Goal: Transaction & Acquisition: Purchase product/service

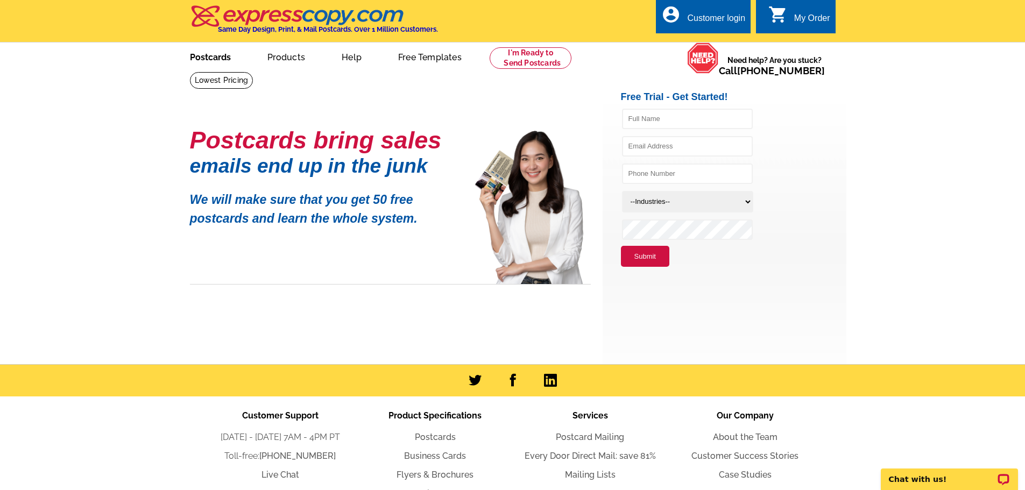
click at [207, 58] on link "Postcards" at bounding box center [210, 56] width 75 height 25
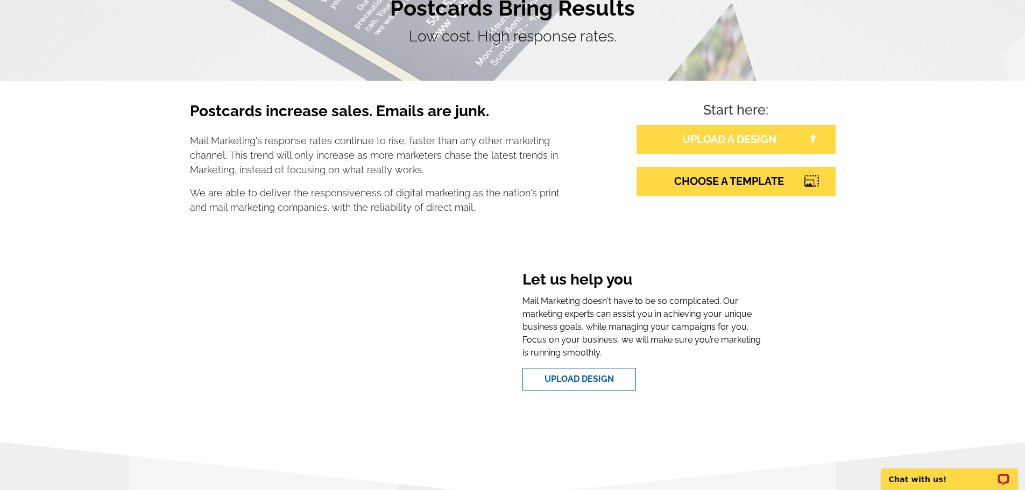
scroll to position [108, 0]
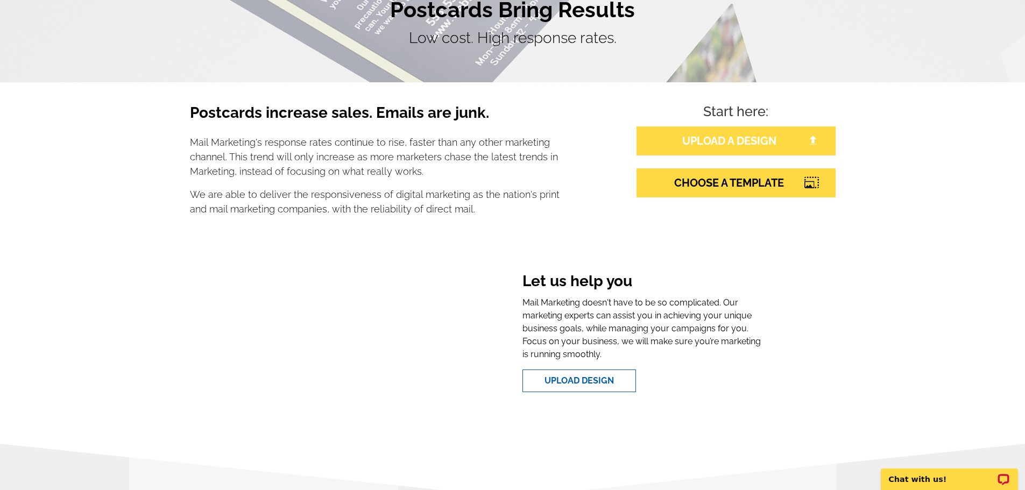
click at [659, 148] on link "UPLOAD A DESIGN" at bounding box center [735, 140] width 199 height 29
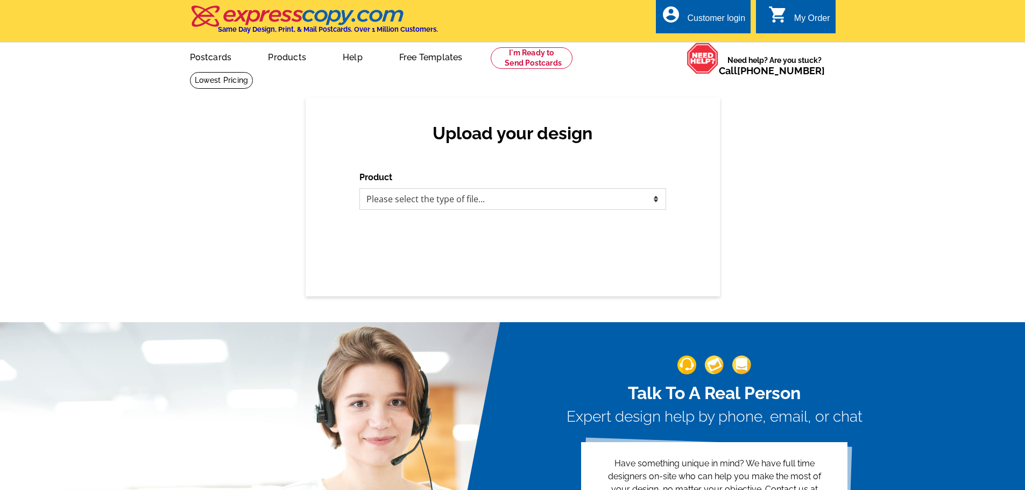
click at [434, 199] on select "Please select the type of file... Postcards Business Cards Letters and flyers G…" at bounding box center [512, 199] width 307 height 22
select select "1"
click at [359, 189] on select "Please select the type of file... Postcards Business Cards Letters and flyers G…" at bounding box center [512, 199] width 307 height 22
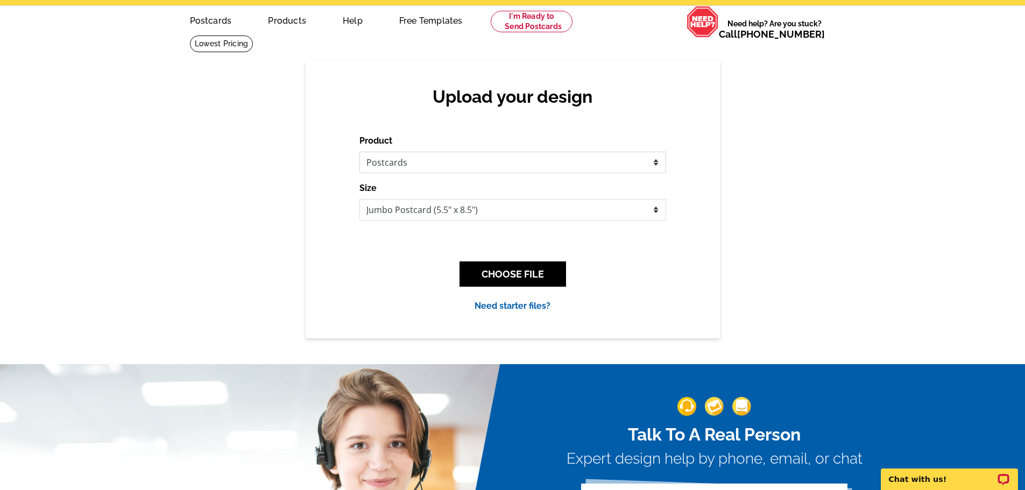
scroll to position [54, 0]
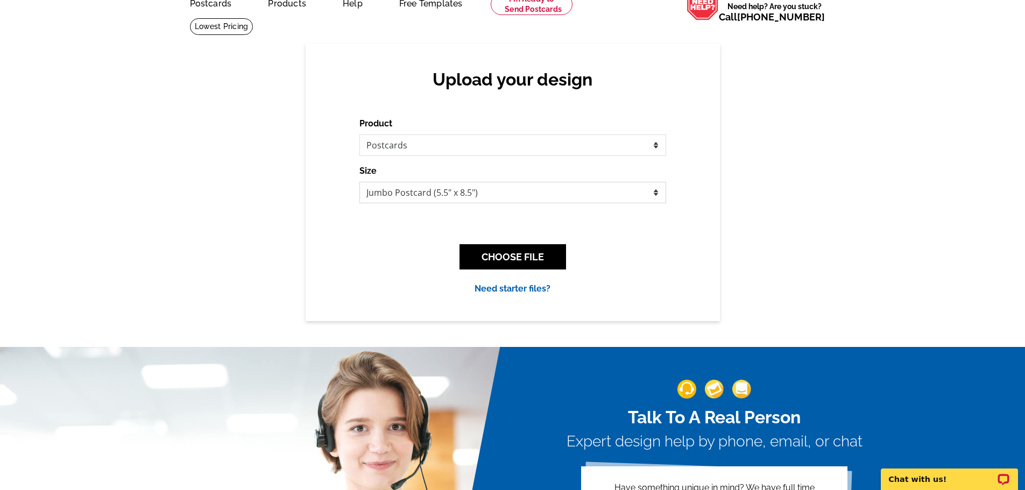
click at [402, 200] on select "Jumbo Postcard (5.5" x 8.5") Regular Postcard (4.25" x 5.6") Panoramic Postcard…" at bounding box center [512, 193] width 307 height 22
select select "1"
click at [359, 182] on select "Jumbo Postcard (5.5" x 8.5") Regular Postcard (4.25" x 5.6") Panoramic Postcard…" at bounding box center [512, 193] width 307 height 22
click at [505, 244] on div "CHOOSE FILE" at bounding box center [512, 257] width 307 height 42
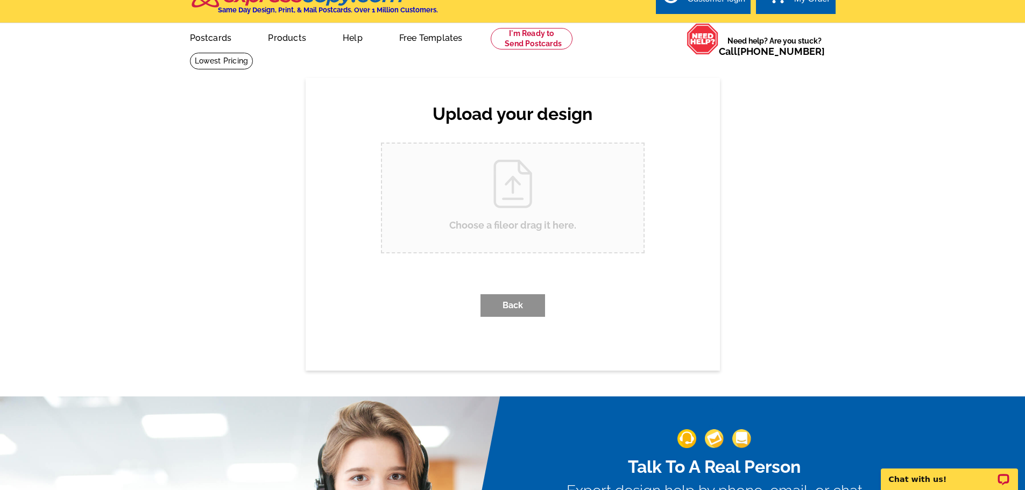
scroll to position [0, 0]
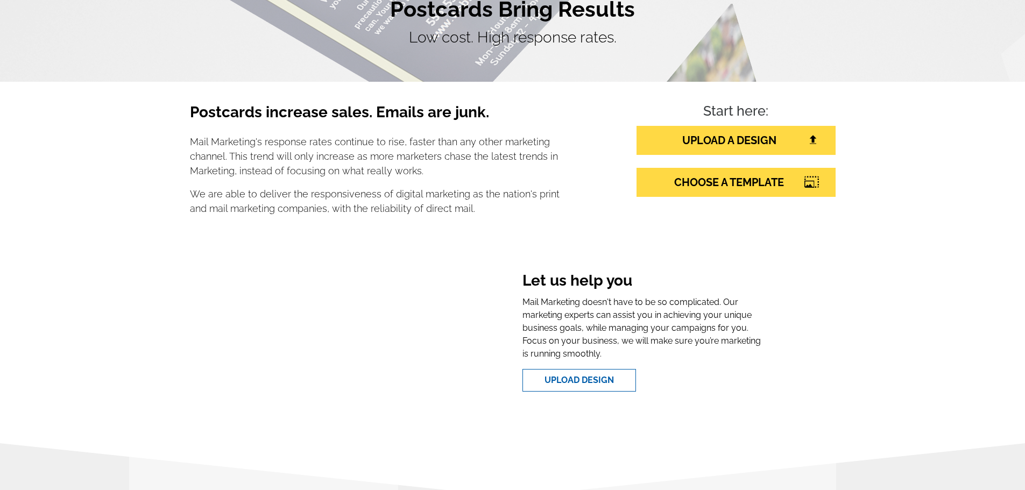
scroll to position [108, 0]
